Goal: Information Seeking & Learning: Learn about a topic

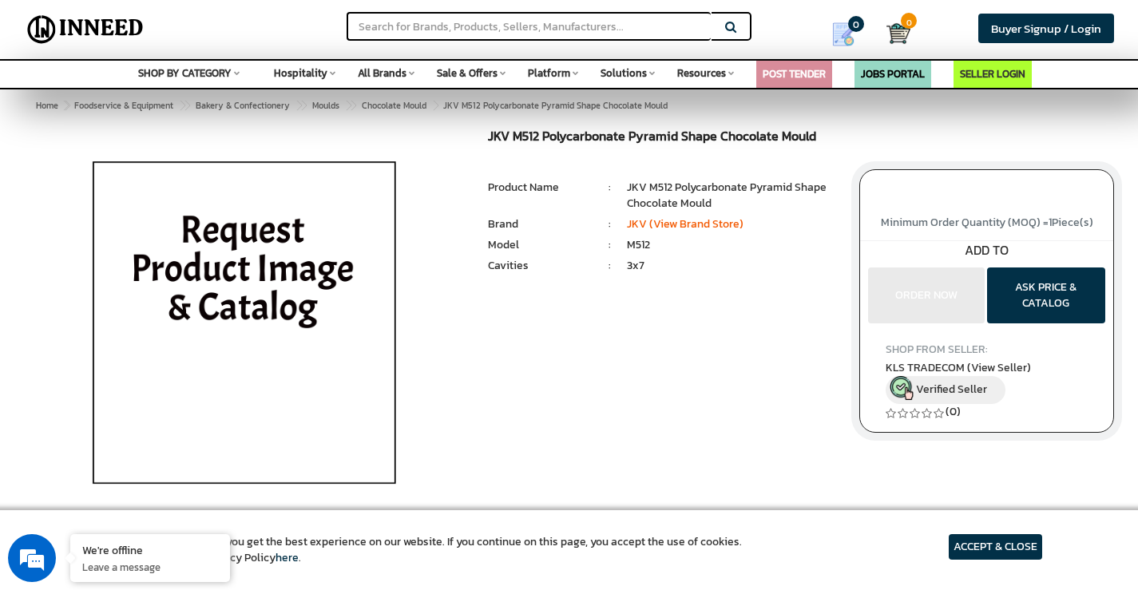
click at [318, 80] on span "Hospitality" at bounding box center [301, 72] width 54 height 15
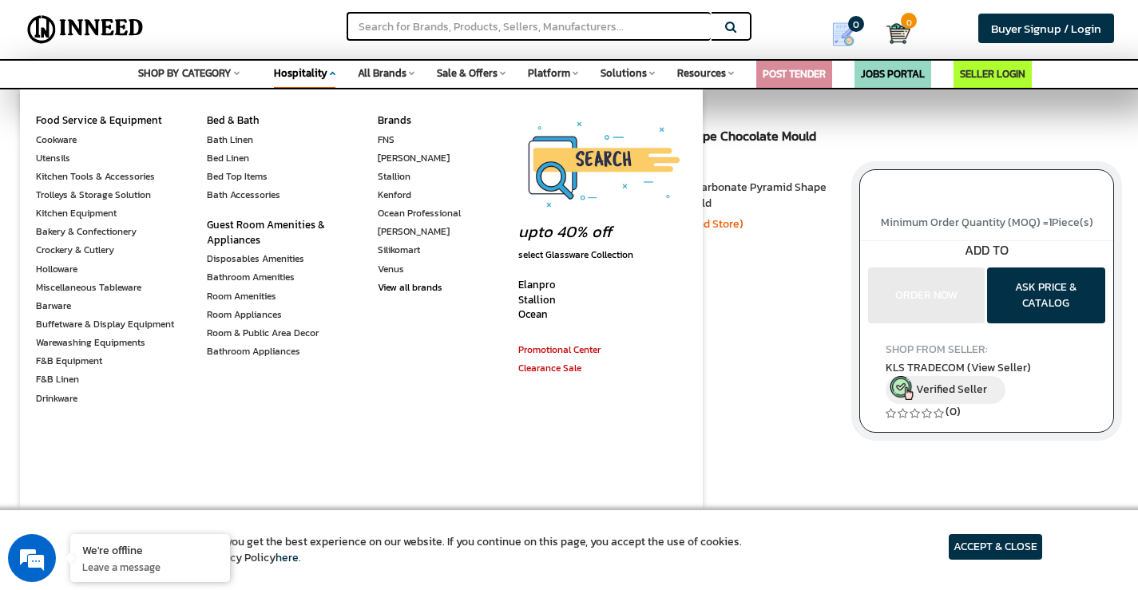
click at [388, 73] on span "All Brands" at bounding box center [382, 72] width 49 height 15
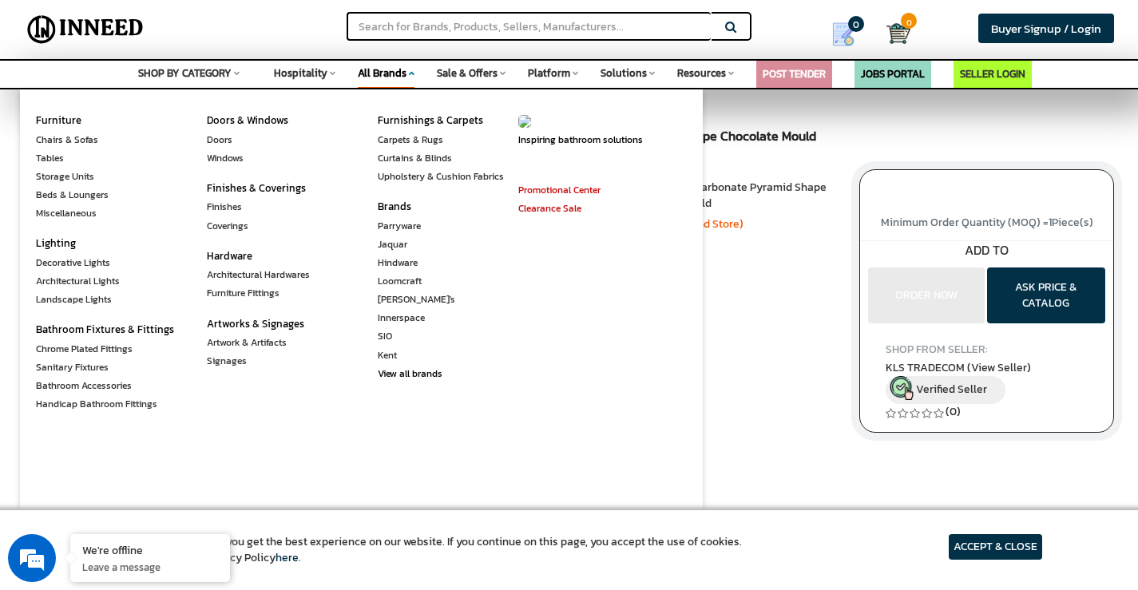
click at [482, 70] on span "Sale & Offers" at bounding box center [467, 72] width 61 height 15
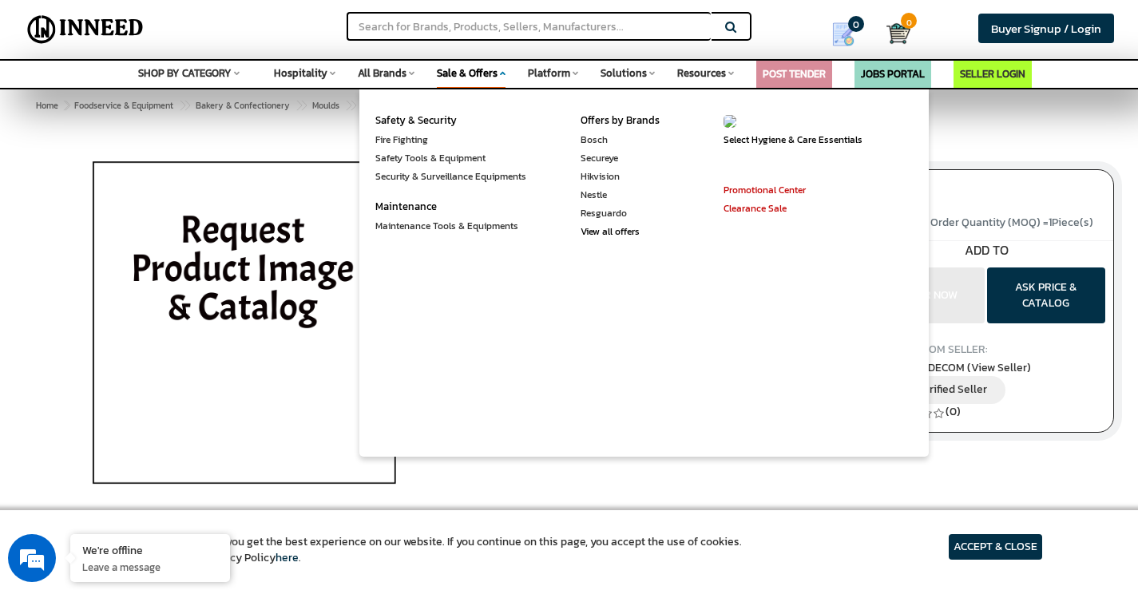
click at [547, 67] on span "Platform" at bounding box center [549, 72] width 42 height 15
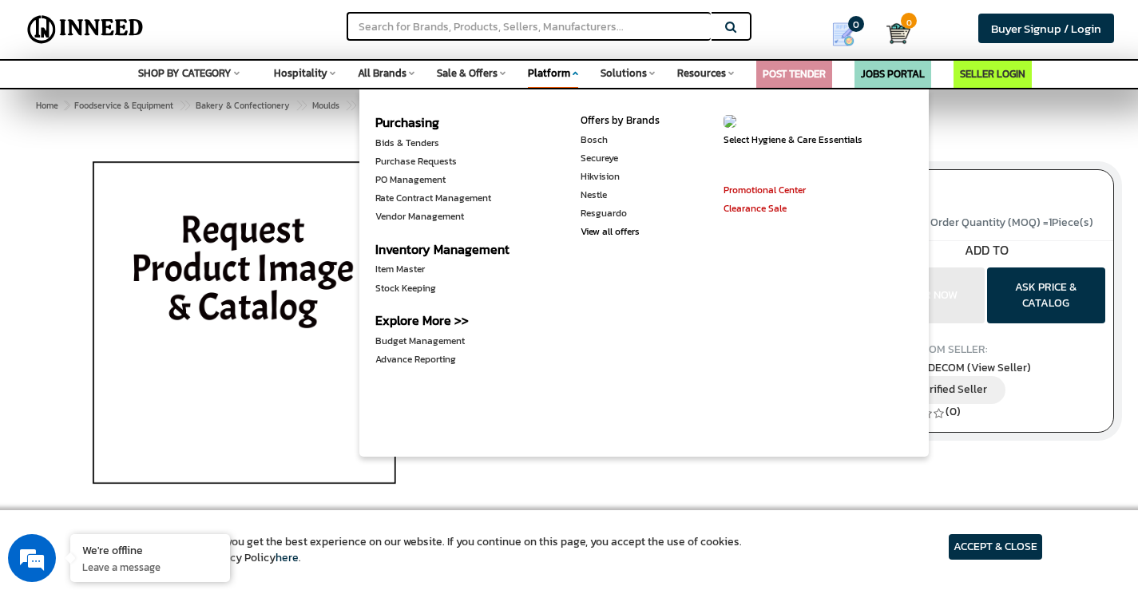
click at [649, 79] on div "Solutions Space Safety & Security Fire Fighting Safety Tools & Equipment Securi…" at bounding box center [627, 71] width 54 height 21
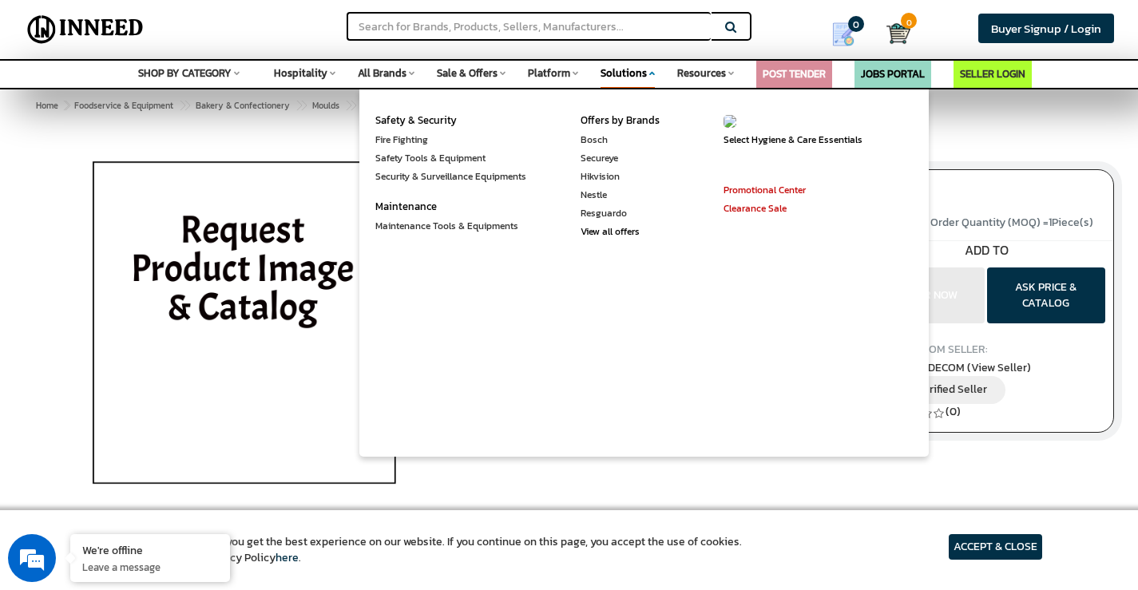
click at [2, 151] on div "JKV M512 Polycarbonate Pyramid Shape Chocolate Mould MRP: ₹ 0.00 Unit Selling P…" at bounding box center [569, 328] width 1138 height 399
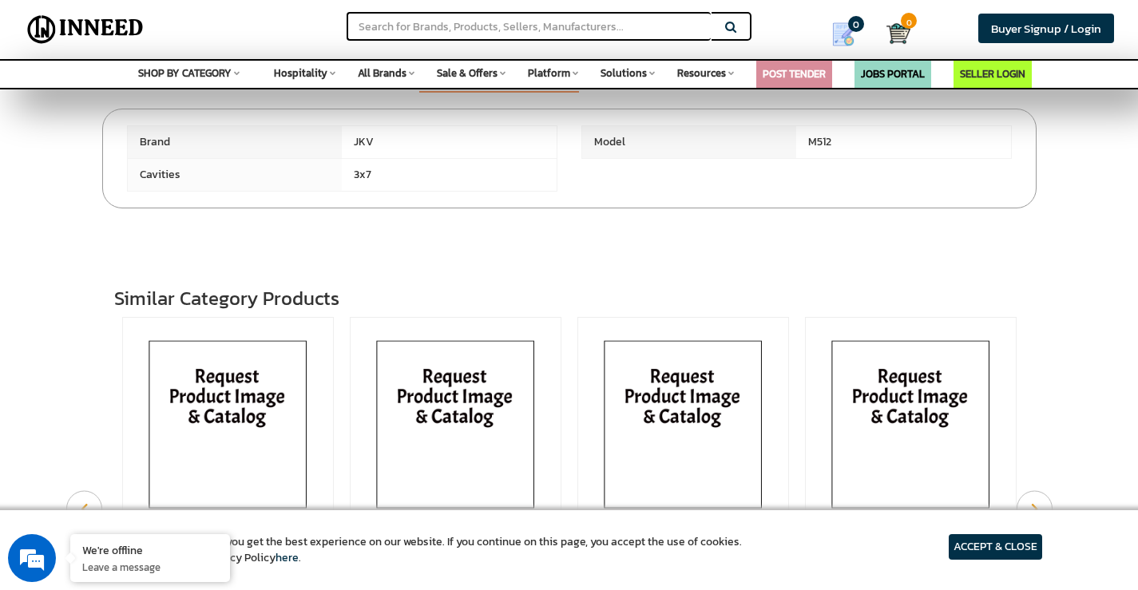
scroll to position [157, 0]
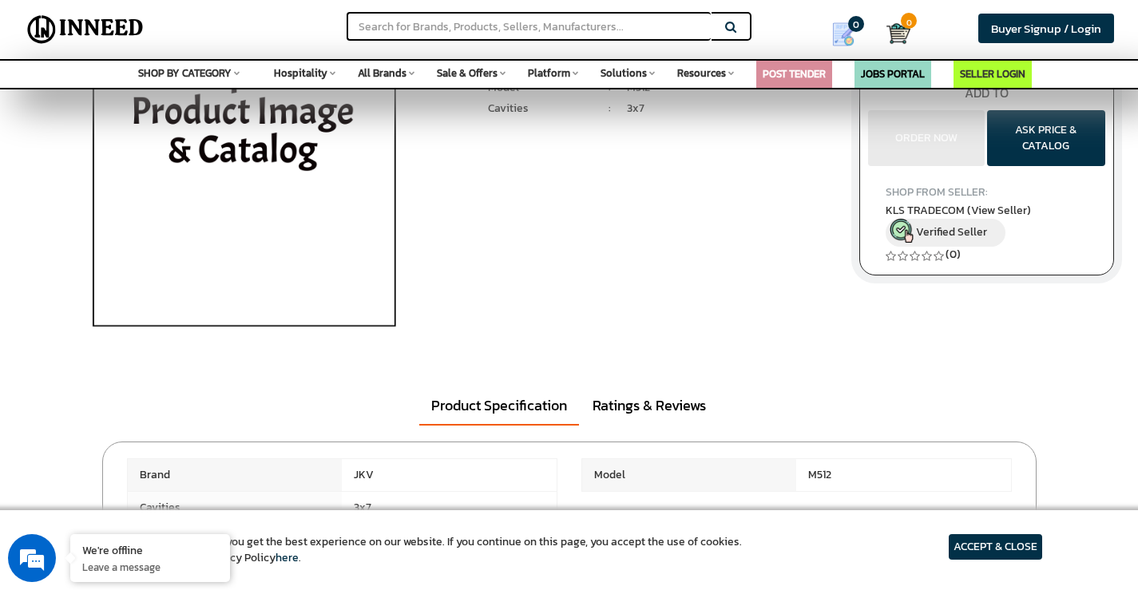
click at [485, 75] on span "Sale & Offers" at bounding box center [467, 72] width 61 height 15
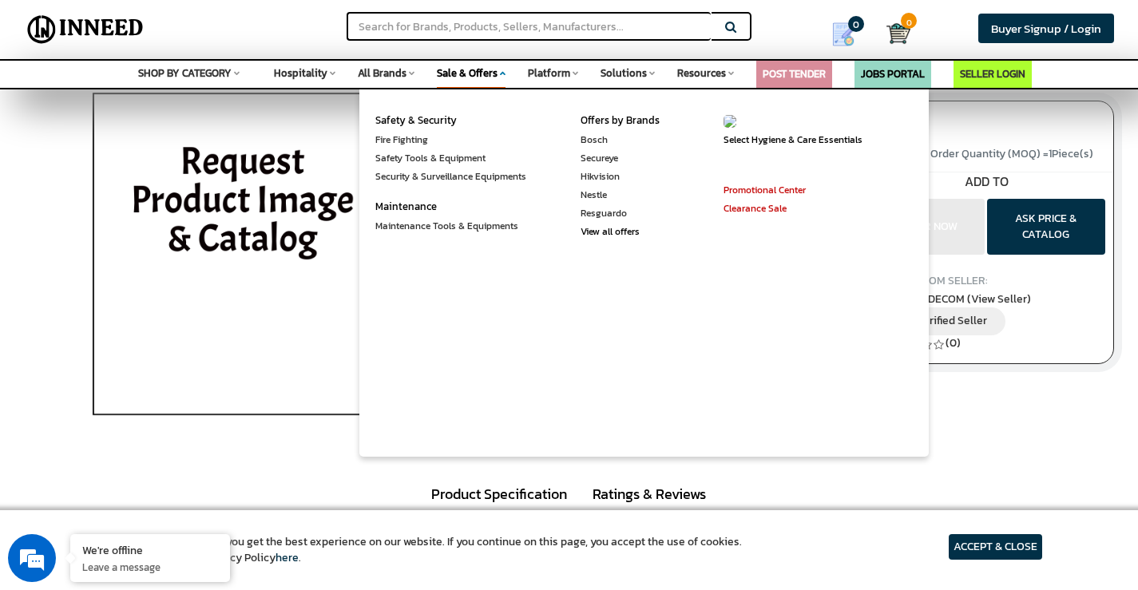
scroll to position [0, 0]
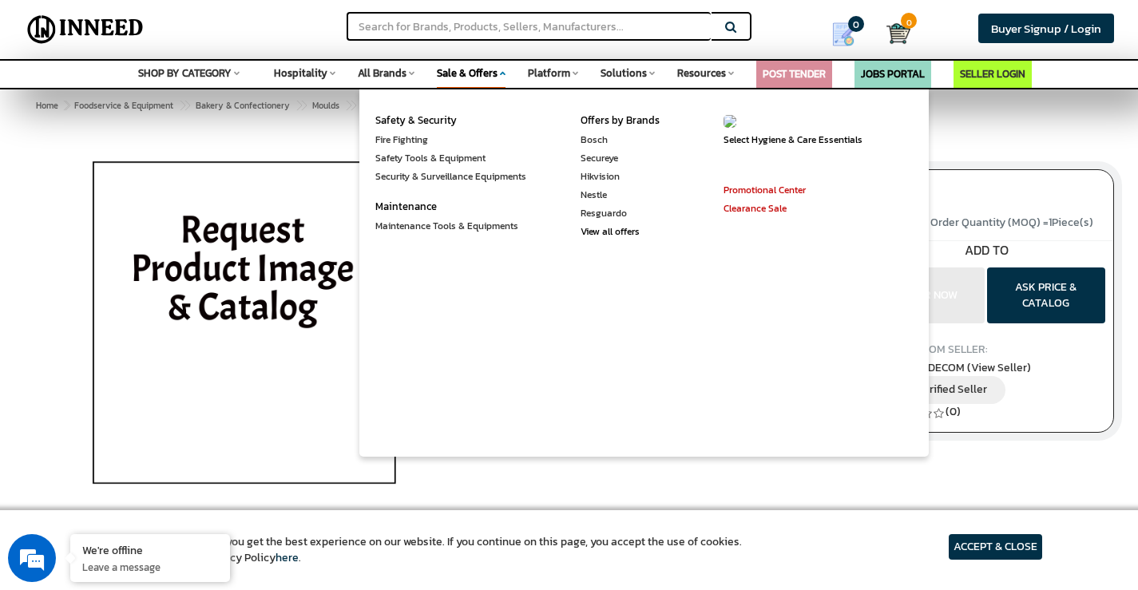
click at [0, 310] on div "JKV M512 Polycarbonate Pyramid Shape Chocolate Mould MRP: ₹ 0.00 Unit Selling P…" at bounding box center [569, 328] width 1138 height 399
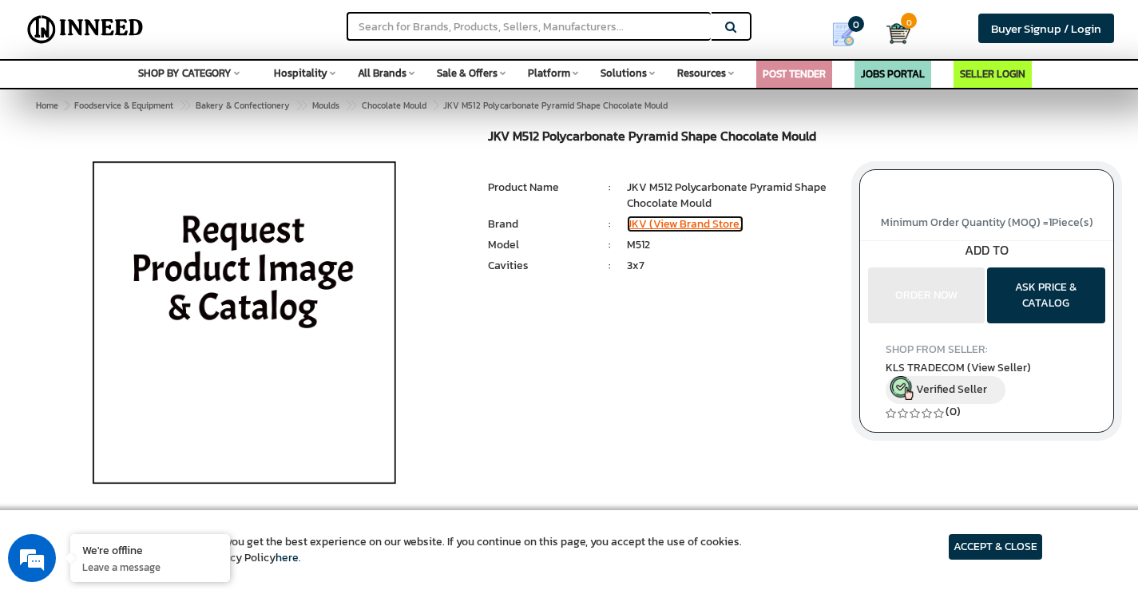
click at [666, 226] on link "JKV (View Brand Store)" at bounding box center [685, 224] width 117 height 17
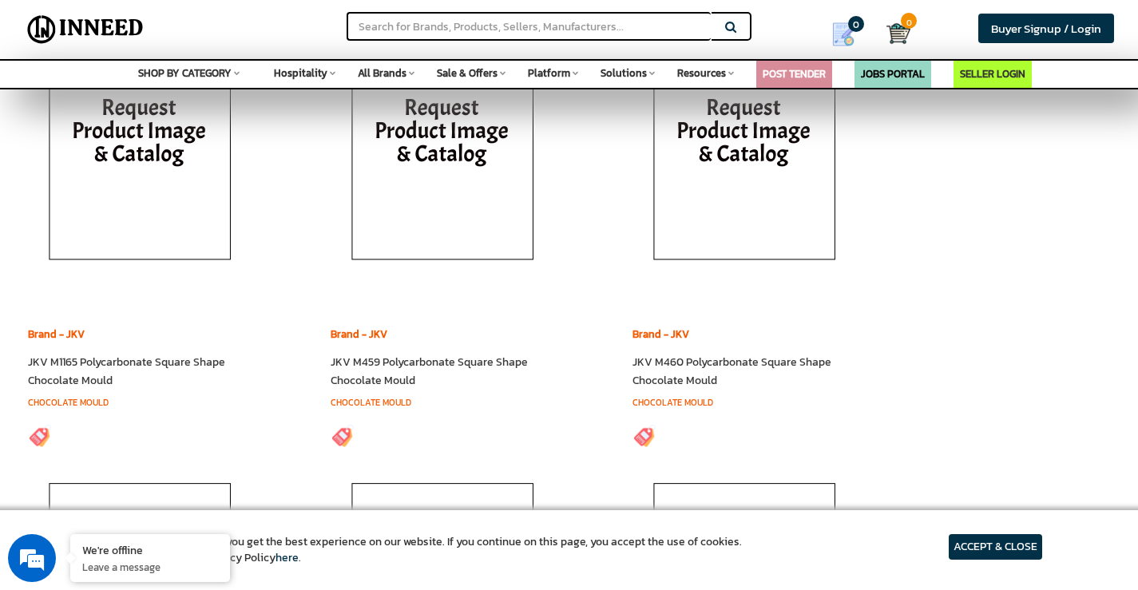
scroll to position [3513, 0]
